Goal: Check status: Check status

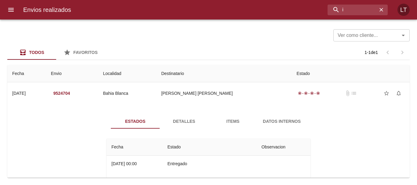
scroll to position [8, 0]
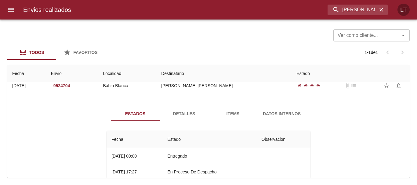
type input "[PERSON_NAME]"
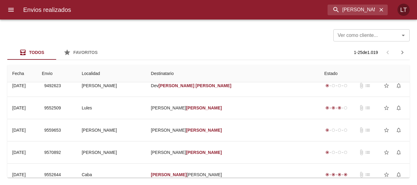
scroll to position [0, 0]
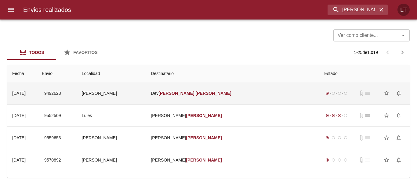
click at [234, 92] on td "Dev [PERSON_NAME]" at bounding box center [232, 93] width 173 height 22
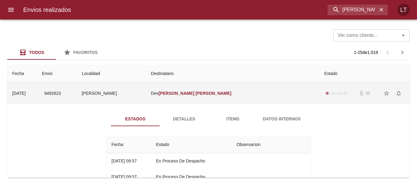
click at [77, 96] on td "9492623" at bounding box center [57, 93] width 40 height 22
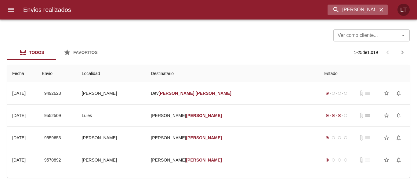
click at [380, 10] on icon "button" at bounding box center [381, 10] width 6 height 6
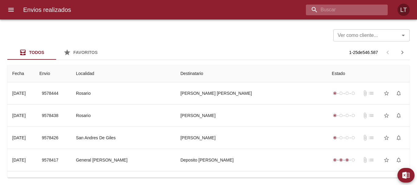
click at [351, 13] on input "buscar" at bounding box center [341, 10] width 71 height 11
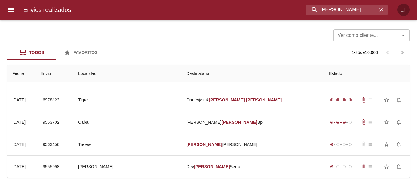
scroll to position [462, 0]
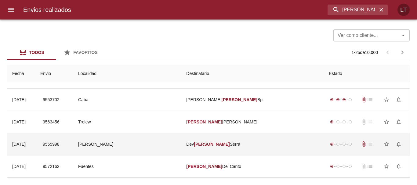
click at [283, 140] on td "[PERSON_NAME]" at bounding box center [252, 144] width 143 height 22
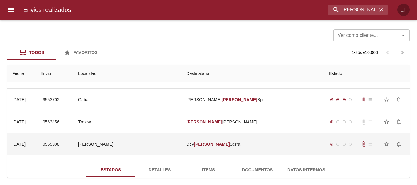
scroll to position [518, 0]
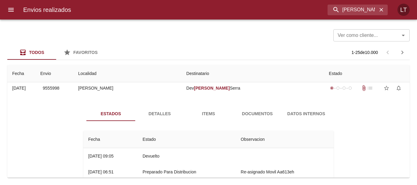
click at [254, 111] on span "Documentos" at bounding box center [258, 114] width 42 height 8
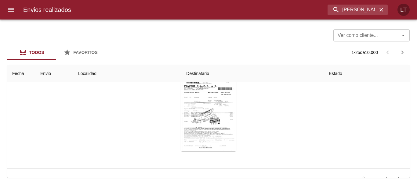
scroll to position [579, 0]
click at [208, 106] on div "Tabla de envíos del cliente" at bounding box center [208, 113] width 55 height 76
click at [356, 5] on input "[PERSON_NAME]" at bounding box center [341, 10] width 71 height 11
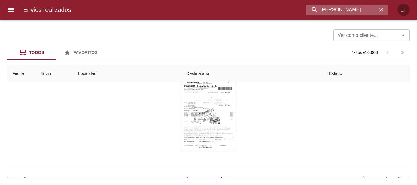
click at [356, 5] on input "[PERSON_NAME]" at bounding box center [341, 10] width 71 height 11
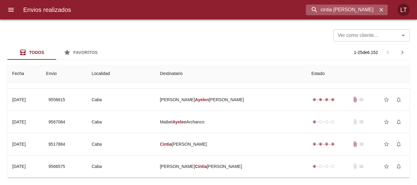
scroll to position [0, 0]
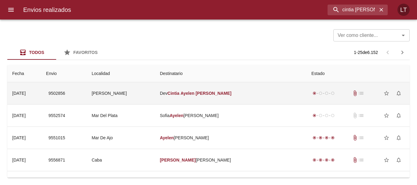
click at [285, 84] on td "Dev [PERSON_NAME]" at bounding box center [230, 93] width 151 height 22
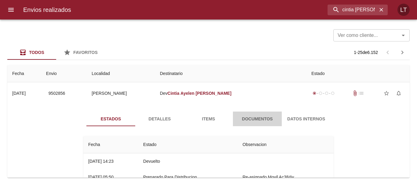
click at [267, 118] on span "Documentos" at bounding box center [258, 119] width 42 height 8
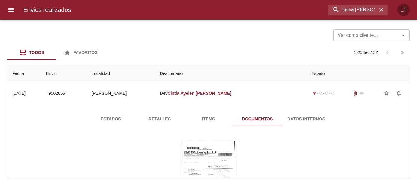
scroll to position [61, 0]
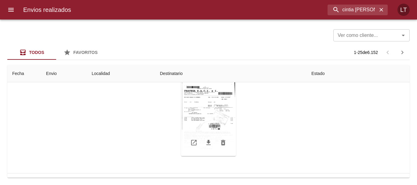
click at [188, 93] on div "Tabla de envíos del cliente" at bounding box center [208, 118] width 55 height 76
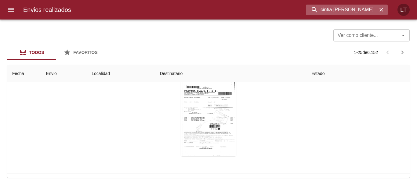
click at [355, 12] on input "cintia [PERSON_NAME]" at bounding box center [341, 10] width 71 height 11
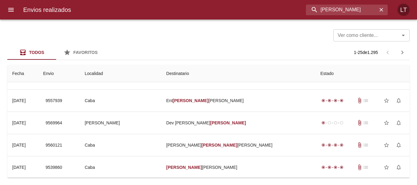
scroll to position [0, 0]
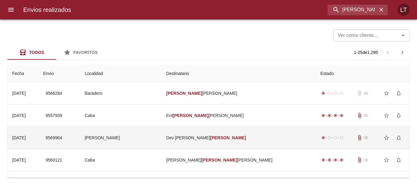
click at [286, 129] on td "Dev [PERSON_NAME]" at bounding box center [239, 138] width 154 height 22
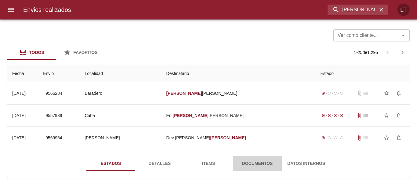
click at [251, 163] on span "Documentos" at bounding box center [258, 164] width 42 height 8
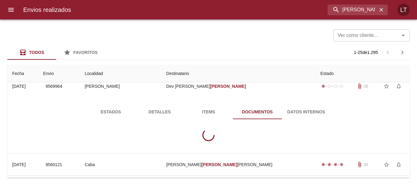
scroll to position [61, 0]
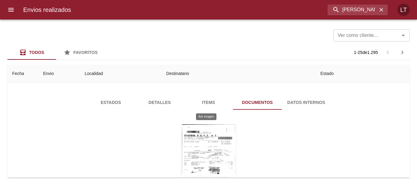
click at [204, 140] on div "Tabla de envíos del cliente" at bounding box center [208, 163] width 55 height 76
click at [199, 147] on div "Tabla de envíos del cliente" at bounding box center [208, 163] width 55 height 76
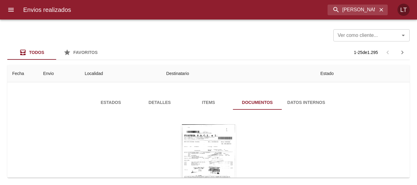
click at [338, 4] on div "Envios realizados [PERSON_NAME] LT" at bounding box center [208, 10] width 417 height 20
click at [344, 9] on input "[PERSON_NAME]" at bounding box center [341, 10] width 71 height 11
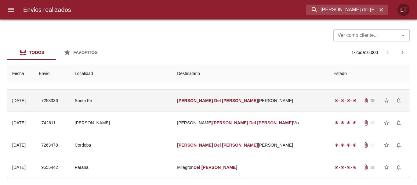
scroll to position [0, 0]
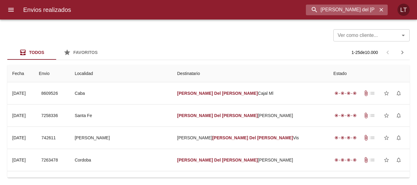
click at [315, 10] on input "[PERSON_NAME] del [PERSON_NAME]" at bounding box center [341, 10] width 71 height 11
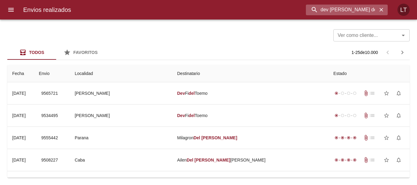
click at [326, 13] on input "dev [PERSON_NAME] del [PERSON_NAME]" at bounding box center [341, 10] width 71 height 11
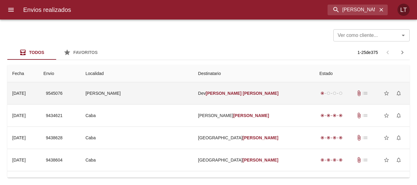
click at [274, 100] on td "[PERSON_NAME]" at bounding box center [253, 93] width 121 height 22
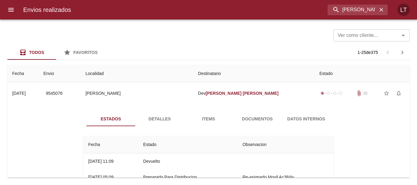
click at [258, 119] on span "Documentos" at bounding box center [258, 119] width 42 height 8
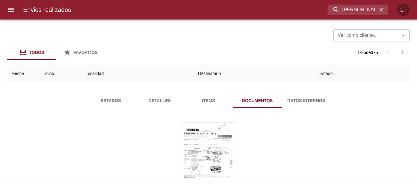
scroll to position [31, 0]
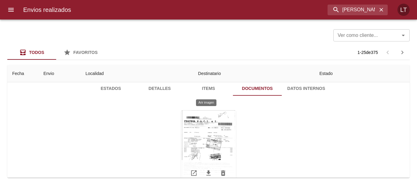
click at [206, 135] on div "Tabla de envíos del cliente" at bounding box center [208, 149] width 55 height 76
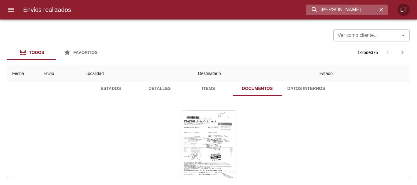
click at [349, 11] on input "[PERSON_NAME]" at bounding box center [341, 10] width 71 height 11
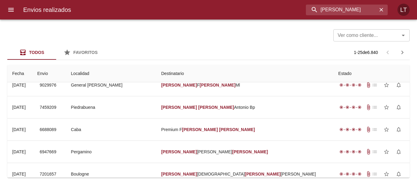
scroll to position [0, 0]
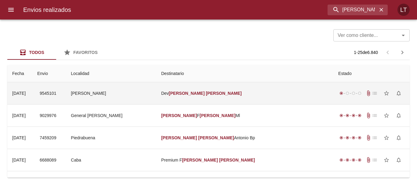
click at [273, 96] on td "[PERSON_NAME]" at bounding box center [244, 93] width 177 height 22
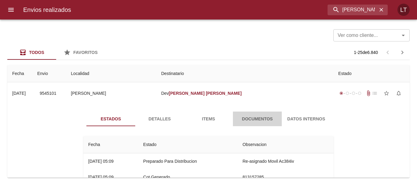
click at [247, 116] on span "Documentos" at bounding box center [258, 119] width 42 height 8
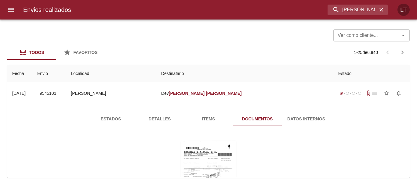
scroll to position [61, 0]
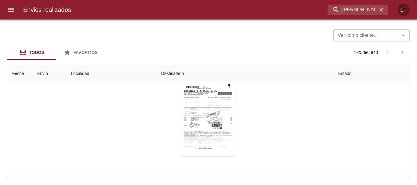
click at [177, 106] on div "Tabla de envíos del cliente" at bounding box center [208, 118] width 250 height 86
click at [202, 111] on div "Tabla de envíos del cliente" at bounding box center [208, 118] width 55 height 76
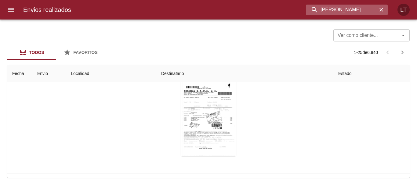
click at [337, 13] on input "[PERSON_NAME]" at bounding box center [341, 10] width 71 height 11
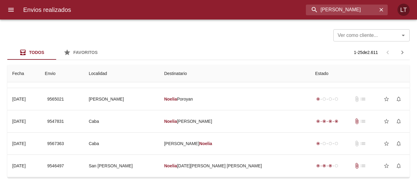
scroll to position [0, 0]
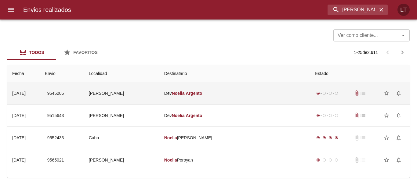
click at [287, 101] on td "[PERSON_NAME]" at bounding box center [234, 93] width 151 height 22
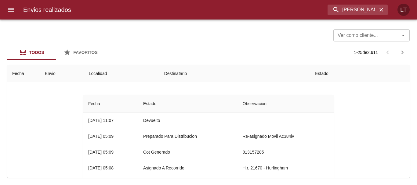
scroll to position [31, 0]
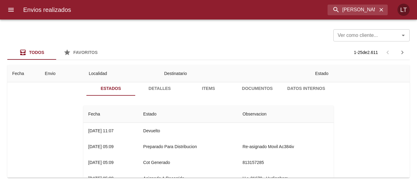
click at [242, 88] on span "Documentos" at bounding box center [258, 89] width 42 height 8
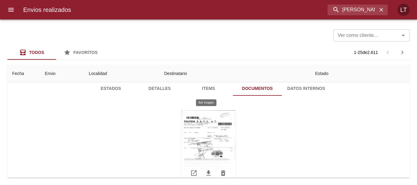
click at [219, 132] on div "Tabla de envíos del cliente" at bounding box center [208, 149] width 55 height 76
click at [362, 1] on div "Envios realizados [PERSON_NAME] LT" at bounding box center [208, 10] width 417 height 20
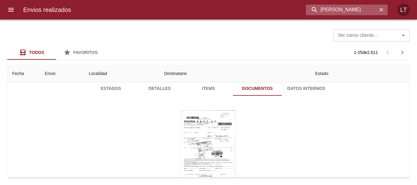
click at [362, 9] on input "[PERSON_NAME]" at bounding box center [341, 10] width 71 height 11
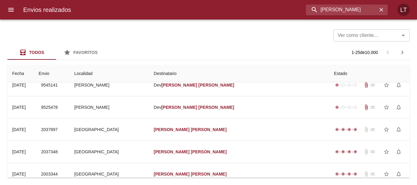
scroll to position [0, 0]
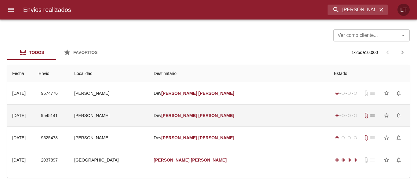
click at [263, 115] on td "Dev [PERSON_NAME]" at bounding box center [239, 116] width 180 height 22
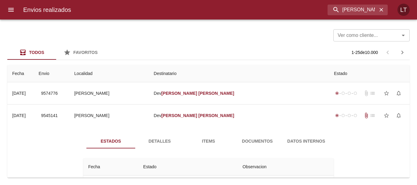
scroll to position [31, 0]
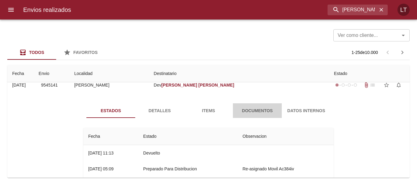
click at [247, 114] on span "Documentos" at bounding box center [258, 111] width 42 height 8
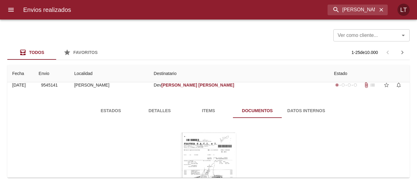
scroll to position [92, 0]
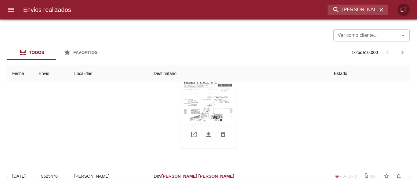
click at [216, 106] on div "Tabla de envíos del cliente" at bounding box center [208, 110] width 55 height 76
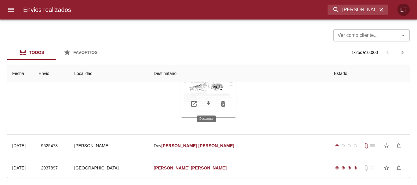
click at [205, 107] on icon "Tabla de envíos del cliente" at bounding box center [208, 103] width 7 height 7
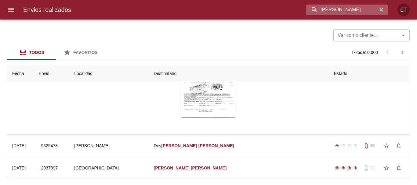
click at [347, 10] on input "[PERSON_NAME]" at bounding box center [341, 10] width 71 height 11
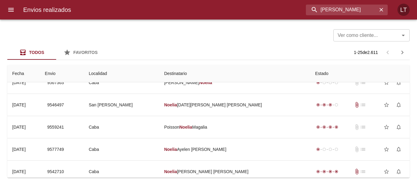
scroll to position [0, 0]
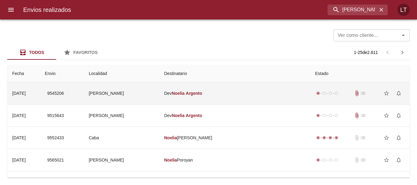
click at [262, 99] on td "[PERSON_NAME]" at bounding box center [234, 93] width 151 height 22
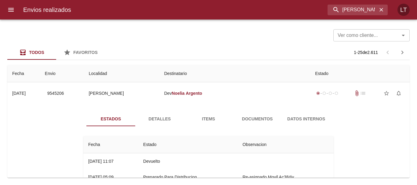
click at [268, 119] on span "Documentos" at bounding box center [258, 119] width 42 height 8
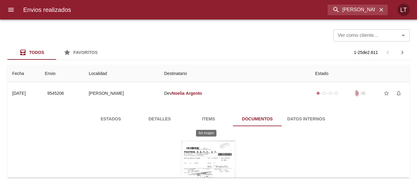
click at [203, 156] on div "Tabla de envíos del cliente" at bounding box center [208, 179] width 55 height 76
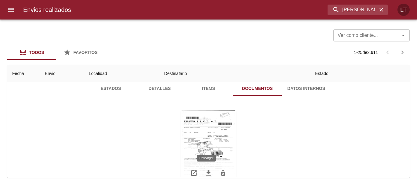
click at [209, 172] on icon "Tabla de envíos del cliente" at bounding box center [208, 173] width 7 height 7
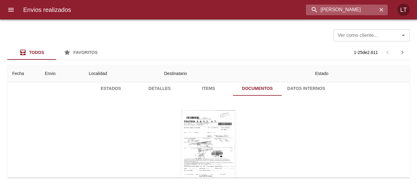
click at [345, 8] on input "[PERSON_NAME]" at bounding box center [341, 10] width 71 height 11
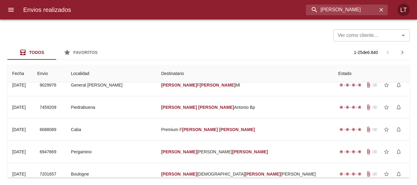
scroll to position [0, 0]
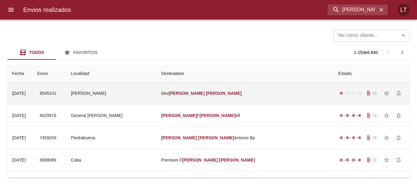
click at [242, 92] on td "[PERSON_NAME]" at bounding box center [244, 93] width 177 height 22
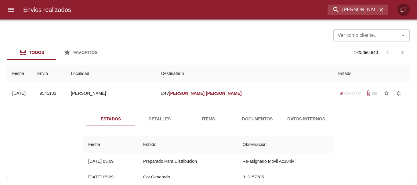
click at [254, 114] on button "Documentos" at bounding box center [257, 119] width 49 height 15
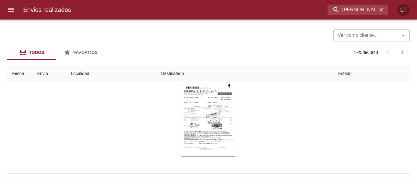
scroll to position [61, 0]
click at [209, 145] on icon "Tabla de envíos del cliente" at bounding box center [208, 142] width 7 height 7
click at [372, 11] on input "[PERSON_NAME]" at bounding box center [341, 10] width 71 height 11
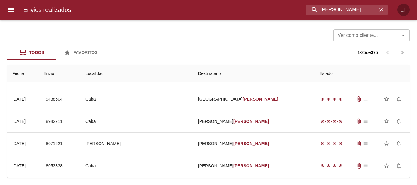
scroll to position [0, 0]
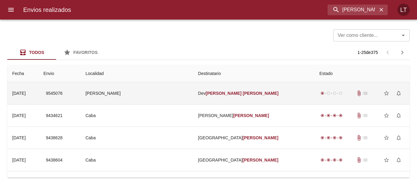
click at [269, 88] on td "[PERSON_NAME]" at bounding box center [253, 93] width 121 height 22
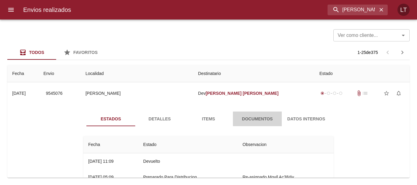
click at [255, 120] on span "Documentos" at bounding box center [258, 119] width 42 height 8
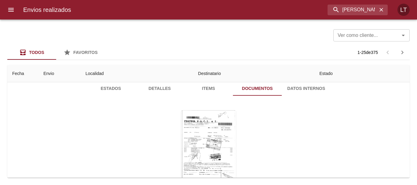
scroll to position [61, 0]
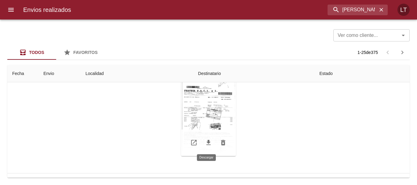
click at [205, 145] on icon "Tabla de envíos del cliente" at bounding box center [208, 142] width 7 height 7
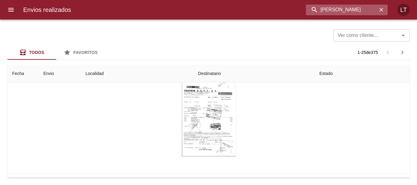
click at [354, 12] on input "[PERSON_NAME]" at bounding box center [341, 10] width 71 height 11
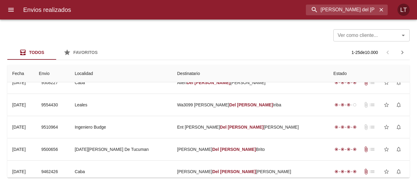
scroll to position [0, 0]
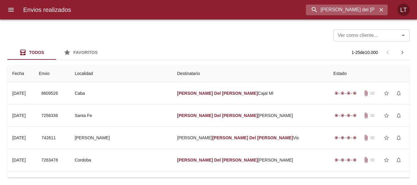
click at [329, 11] on input "[PERSON_NAME] del [PERSON_NAME]" at bounding box center [341, 10] width 71 height 11
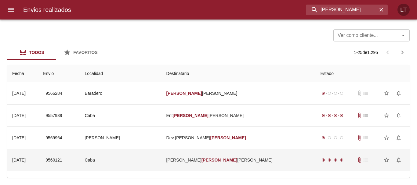
scroll to position [31, 0]
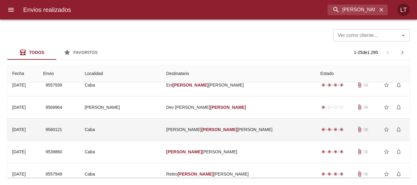
click at [277, 125] on td "[PERSON_NAME] [PERSON_NAME] [PERSON_NAME]" at bounding box center [239, 130] width 154 height 22
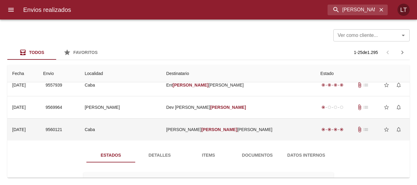
click at [273, 121] on td "[PERSON_NAME] [PERSON_NAME] [PERSON_NAME]" at bounding box center [239, 130] width 154 height 22
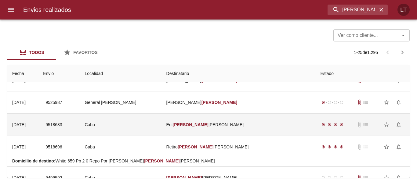
scroll to position [0, 0]
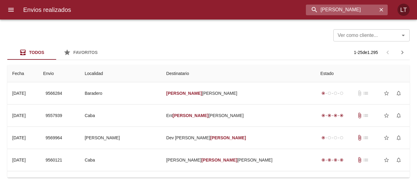
click at [361, 13] on input "[PERSON_NAME]" at bounding box center [341, 10] width 71 height 11
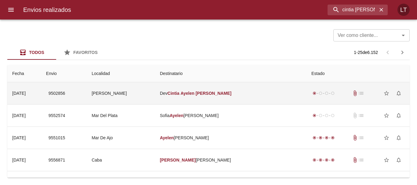
click at [259, 100] on td "Dev [PERSON_NAME]" at bounding box center [230, 93] width 151 height 22
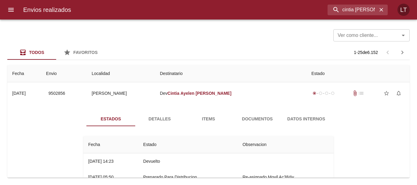
click at [267, 122] on span "Documentos" at bounding box center [258, 119] width 42 height 8
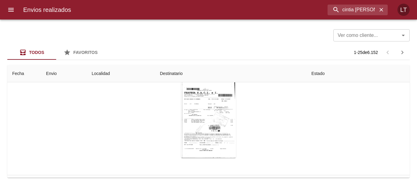
scroll to position [61, 0]
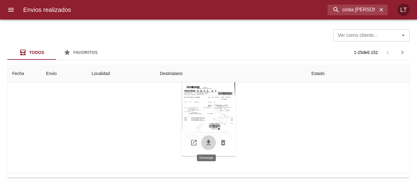
click at [206, 144] on icon "Tabla de envíos del cliente" at bounding box center [208, 142] width 4 height 5
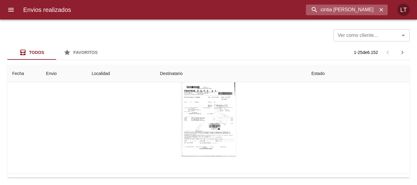
click at [344, 6] on input "cintia [PERSON_NAME]" at bounding box center [341, 10] width 71 height 11
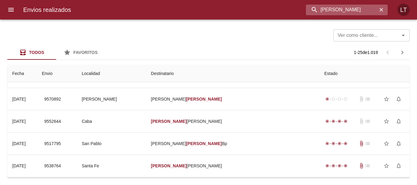
scroll to position [0, 0]
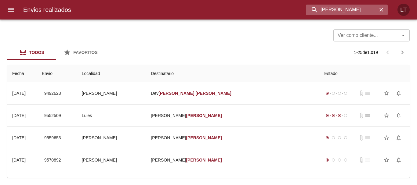
click at [331, 6] on input "[PERSON_NAME]" at bounding box center [341, 10] width 71 height 11
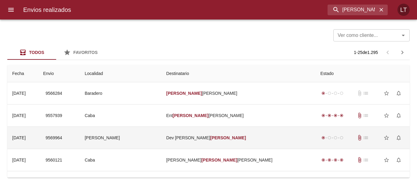
click at [284, 140] on td "Dev [PERSON_NAME]" at bounding box center [239, 138] width 154 height 22
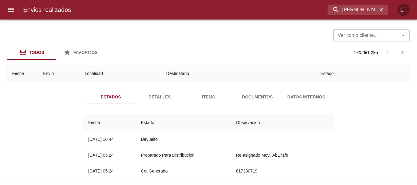
scroll to position [31, 0]
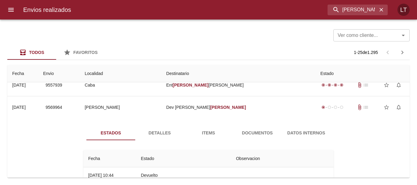
click at [253, 138] on button "Documentos" at bounding box center [257, 133] width 49 height 15
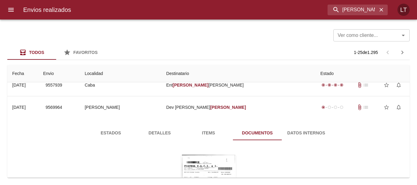
scroll to position [92, 0]
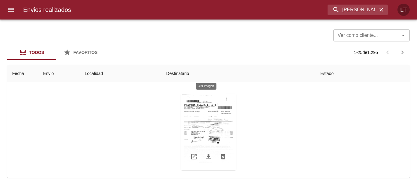
click at [208, 126] on div "Tabla de envíos del cliente" at bounding box center [208, 132] width 55 height 76
click at [206, 116] on div "Tabla de envíos del cliente" at bounding box center [208, 132] width 55 height 76
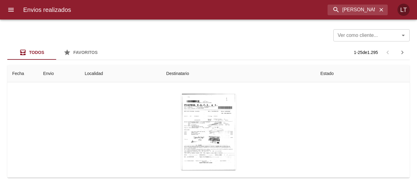
click at [365, 2] on div "Envios realizados [PERSON_NAME] LT" at bounding box center [208, 10] width 417 height 20
click at [365, 9] on input "[PERSON_NAME]" at bounding box center [341, 10] width 71 height 11
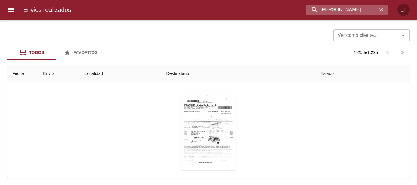
click at [365, 9] on input "[PERSON_NAME]" at bounding box center [341, 10] width 71 height 11
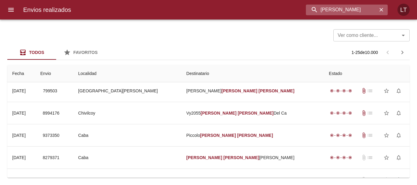
scroll to position [0, 0]
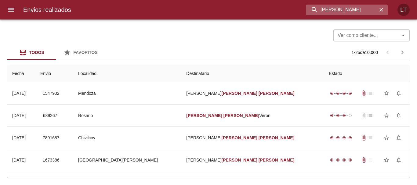
click at [351, 13] on input "[PERSON_NAME]" at bounding box center [341, 10] width 71 height 11
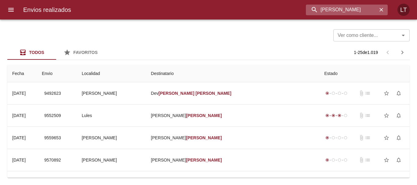
click at [351, 13] on input "[PERSON_NAME]" at bounding box center [341, 10] width 71 height 11
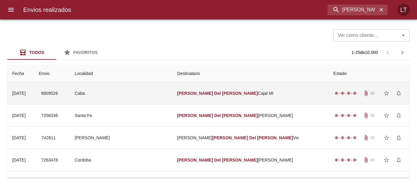
click at [288, 94] on td "[PERSON_NAME] Del [PERSON_NAME] Cajal Ml" at bounding box center [250, 93] width 156 height 22
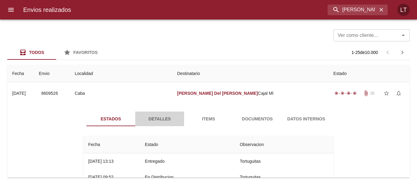
click at [172, 118] on span "Detalles" at bounding box center [160, 119] width 42 height 8
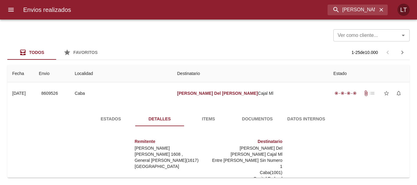
click at [114, 114] on button "Estados" at bounding box center [110, 119] width 49 height 15
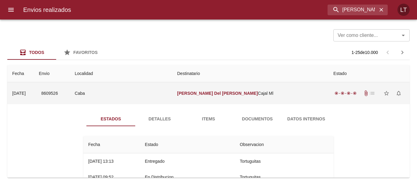
click at [192, 88] on td "[PERSON_NAME] Del [PERSON_NAME] Cajal Ml" at bounding box center [250, 93] width 156 height 22
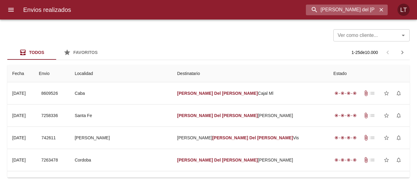
drag, startPoint x: 367, startPoint y: 12, endPoint x: 338, endPoint y: 13, distance: 29.0
click at [338, 13] on input "[PERSON_NAME] del [PERSON_NAME]" at bounding box center [341, 10] width 71 height 11
drag, startPoint x: 335, startPoint y: 10, endPoint x: 291, endPoint y: 10, distance: 43.7
click at [291, 10] on div "[PERSON_NAME] del [PERSON_NAME]" at bounding box center [232, 10] width 312 height 11
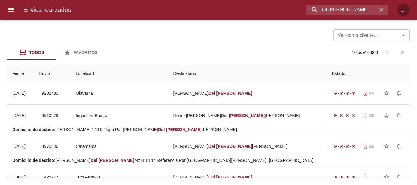
drag, startPoint x: 361, startPoint y: 10, endPoint x: 266, endPoint y: 7, distance: 95.6
click at [266, 7] on div "del [PERSON_NAME]" at bounding box center [232, 10] width 312 height 11
type input "[PERSON_NAME]"
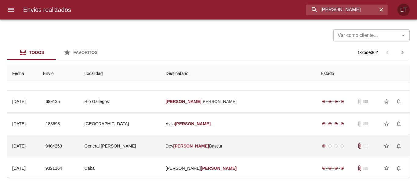
scroll to position [462, 0]
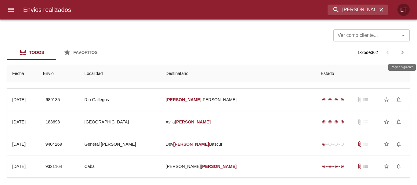
click at [402, 53] on icon "button" at bounding box center [402, 52] width 7 height 7
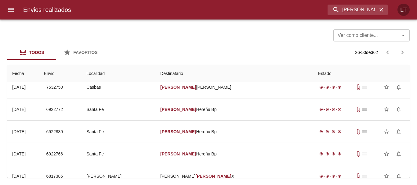
scroll to position [0, 0]
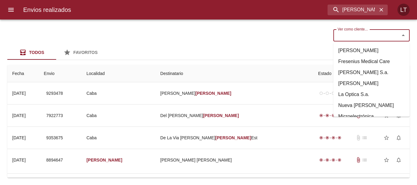
click at [362, 37] on input "Ver como cliente..." at bounding box center [362, 35] width 55 height 9
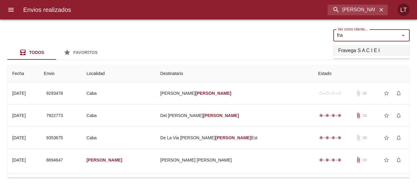
click at [363, 48] on li "Fravega S A C I E I" at bounding box center [371, 50] width 76 height 11
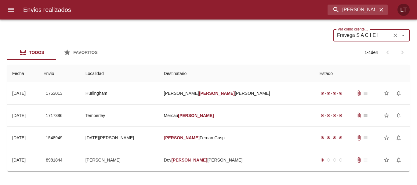
type input "Fravega S A C I E I"
click at [289, 45] on div "Todos Favoritos 1 - 4 de 4" at bounding box center [208, 52] width 402 height 15
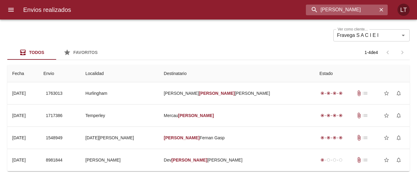
click at [362, 9] on input "[PERSON_NAME]" at bounding box center [341, 10] width 71 height 11
click at [352, 10] on input "[PERSON_NAME]" at bounding box center [341, 10] width 71 height 11
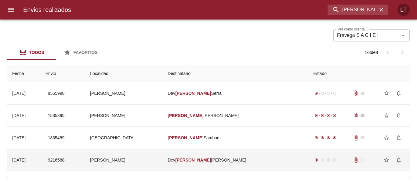
click at [162, 167] on td "[PERSON_NAME]" at bounding box center [124, 160] width 78 height 22
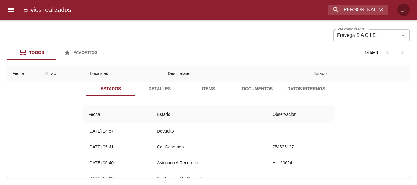
scroll to position [61, 0]
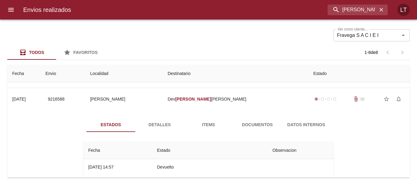
click at [163, 127] on span "Detalles" at bounding box center [160, 125] width 42 height 8
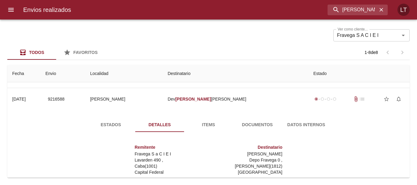
click at [267, 128] on span "Documentos" at bounding box center [258, 125] width 42 height 8
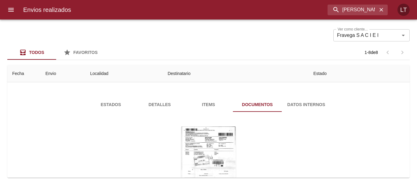
scroll to position [92, 0]
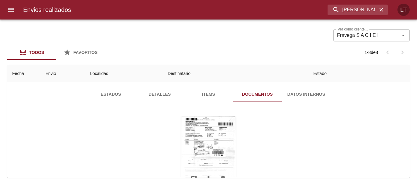
click at [191, 134] on div "Tabla de envíos del cliente" at bounding box center [208, 154] width 55 height 76
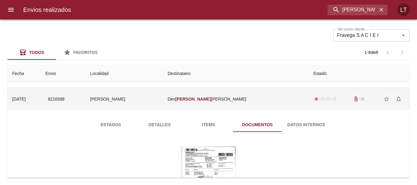
click at [207, 103] on td "[PERSON_NAME]" at bounding box center [236, 99] width 146 height 22
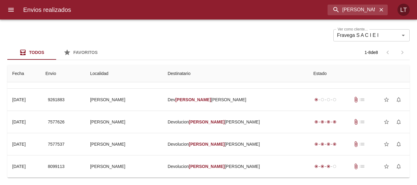
scroll to position [0, 0]
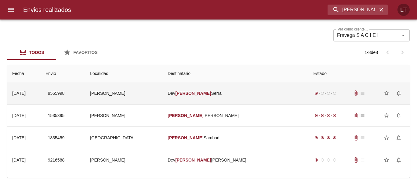
click at [247, 87] on td "[PERSON_NAME]" at bounding box center [236, 93] width 146 height 22
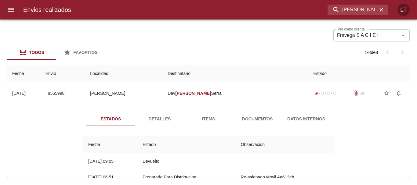
click at [256, 117] on span "Documentos" at bounding box center [258, 119] width 42 height 8
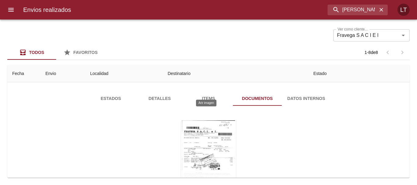
scroll to position [31, 0]
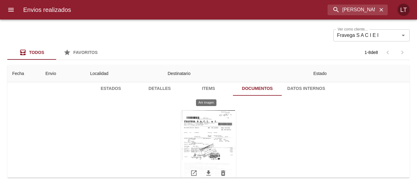
click at [203, 126] on div "Tabla de envíos del cliente" at bounding box center [208, 149] width 55 height 76
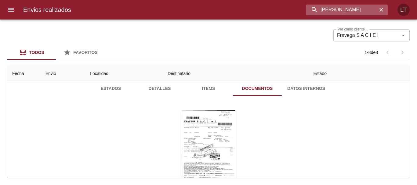
click at [342, 9] on input "[PERSON_NAME]" at bounding box center [341, 10] width 71 height 11
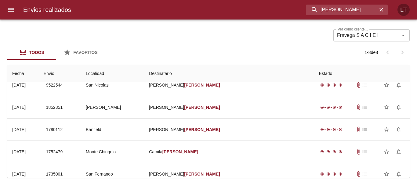
scroll to position [0, 0]
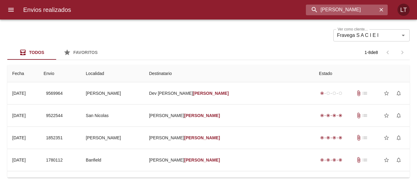
click at [338, 12] on input "[PERSON_NAME]" at bounding box center [341, 10] width 71 height 11
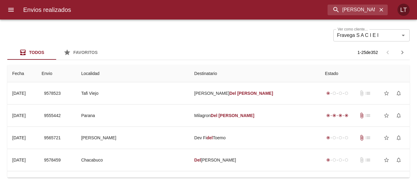
click at [184, 40] on div "Ver como cliente... Fravega S A C I E I Ver como cliente..." at bounding box center [208, 35] width 402 height 16
click at [356, 7] on input "[PERSON_NAME] del [PERSON_NAME]" at bounding box center [341, 10] width 71 height 11
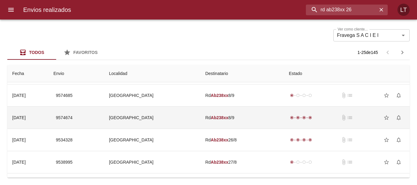
scroll to position [31, 0]
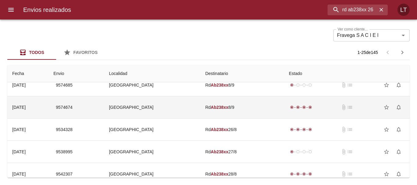
click at [248, 133] on td "Rd Ab238xx 26/8" at bounding box center [242, 130] width 84 height 22
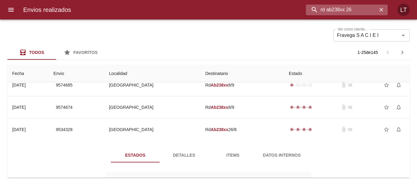
drag, startPoint x: 345, startPoint y: 9, endPoint x: 367, endPoint y: 8, distance: 22.0
click at [367, 8] on input "rd ab238xx 26" at bounding box center [341, 10] width 71 height 11
drag, startPoint x: 363, startPoint y: 8, endPoint x: 322, endPoint y: 12, distance: 40.8
click at [322, 12] on input "rd ab238xx 26" at bounding box center [341, 10] width 71 height 11
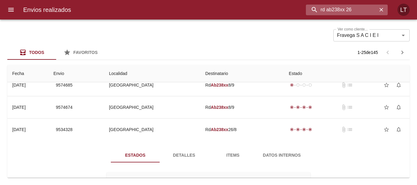
click at [322, 12] on input "rd ab238xx 26" at bounding box center [341, 10] width 71 height 11
drag, startPoint x: 363, startPoint y: 8, endPoint x: 322, endPoint y: 11, distance: 41.9
click at [322, 11] on input "rd ab238xx 26" at bounding box center [341, 10] width 71 height 11
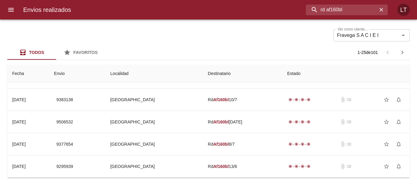
scroll to position [92, 0]
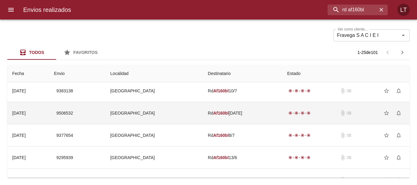
click at [245, 115] on td "Rd Af160bl [DATE]" at bounding box center [242, 113] width 79 height 22
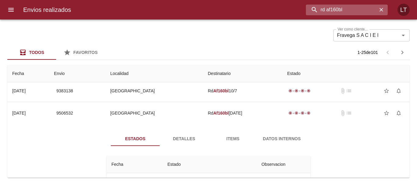
click at [352, 14] on input "rd af160bl" at bounding box center [341, 10] width 71 height 11
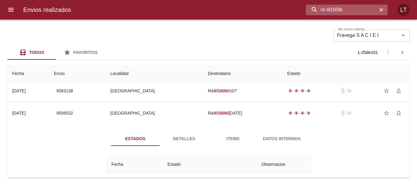
paste input "9550984"
type input "9550984"
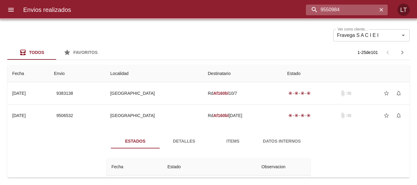
scroll to position [0, 0]
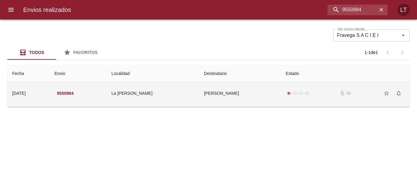
click at [274, 88] on td "[PERSON_NAME]" at bounding box center [240, 93] width 82 height 22
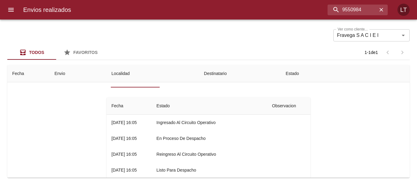
scroll to position [31, 0]
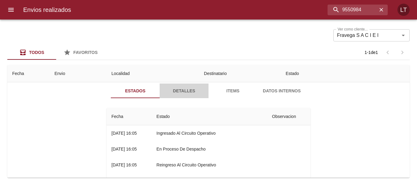
click at [165, 90] on span "Detalles" at bounding box center [184, 91] width 42 height 8
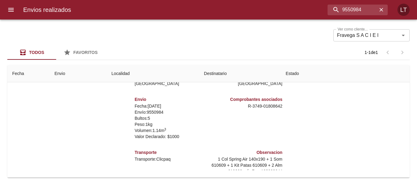
scroll to position [0, 0]
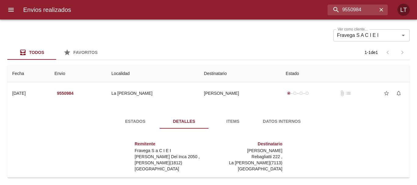
click at [120, 122] on span "Estados" at bounding box center [136, 122] width 42 height 8
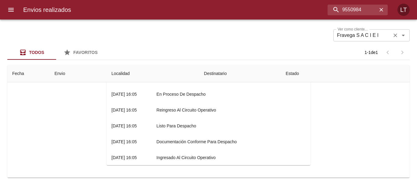
click at [394, 38] on icon "Limpiar" at bounding box center [395, 35] width 6 height 6
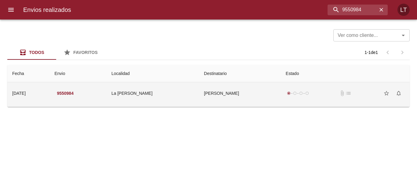
click at [199, 95] on td "La [PERSON_NAME]" at bounding box center [153, 93] width 93 height 22
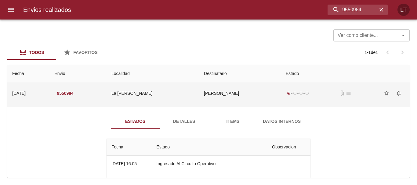
click at [199, 95] on td "La [PERSON_NAME]" at bounding box center [153, 93] width 93 height 22
